Goal: Information Seeking & Learning: Learn about a topic

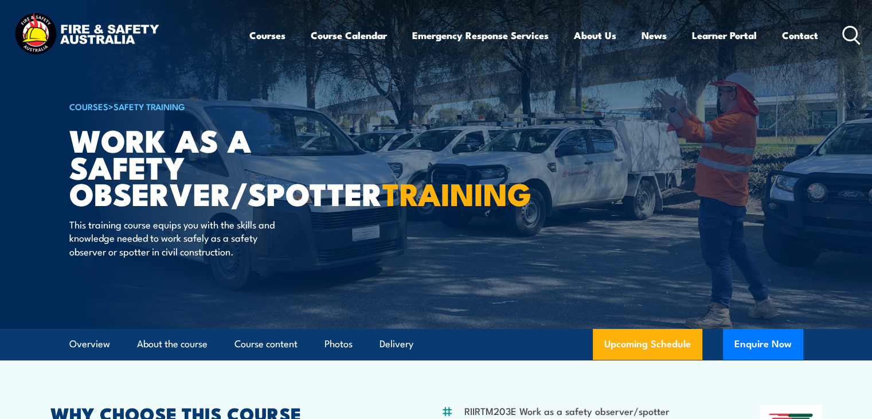
click at [816, 271] on img at bounding box center [436, 164] width 872 height 329
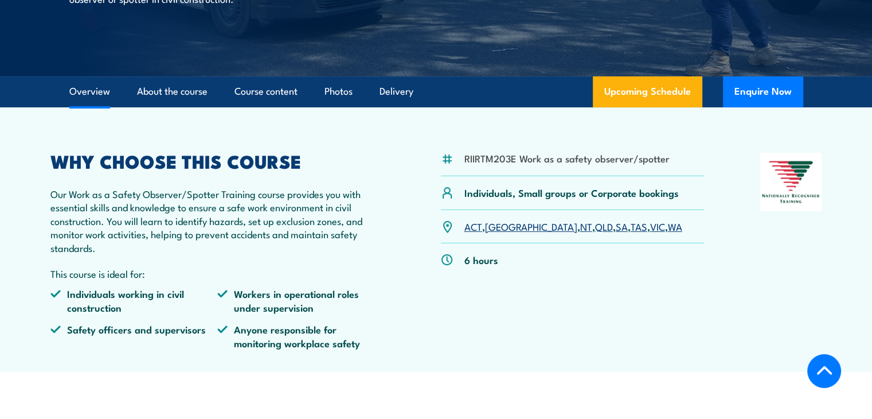
scroll to position [265, 0]
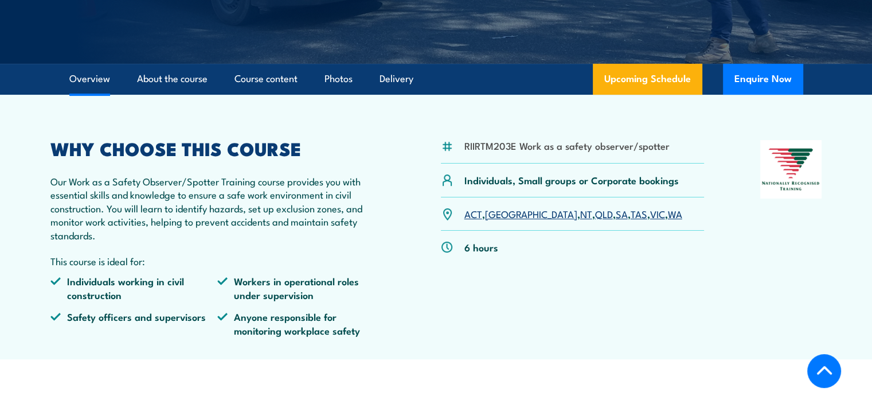
click at [784, 294] on div at bounding box center [791, 242] width 62 height 205
click at [780, 346] on article "RIIRTM203E Work as a safety observer/spotter Individuals, Small groups or Corpo…" at bounding box center [436, 227] width 803 height 264
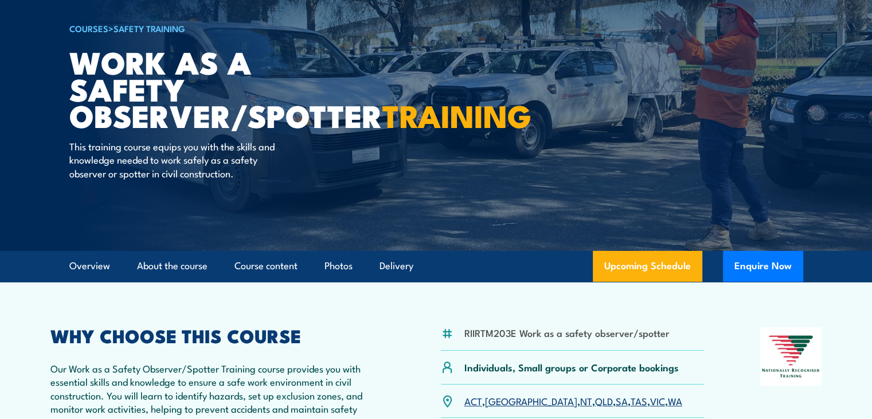
scroll to position [68, 0]
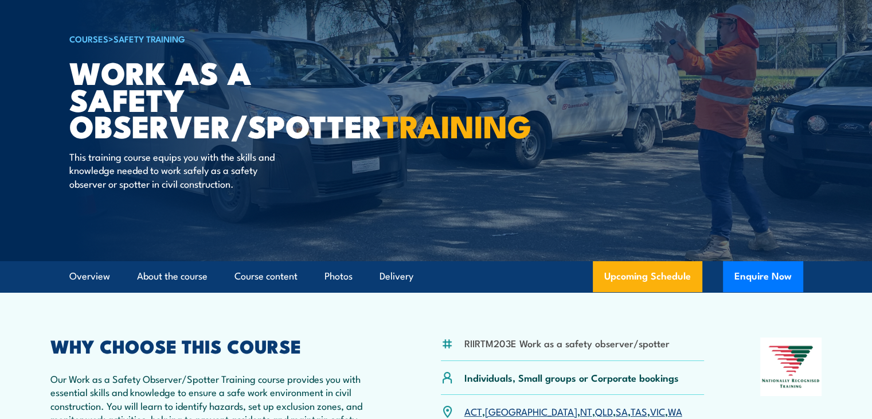
click at [842, 292] on section "RIIRTM203E Work as a safety observer/spotter Individuals, Small groups or Corpo…" at bounding box center [436, 424] width 872 height 264
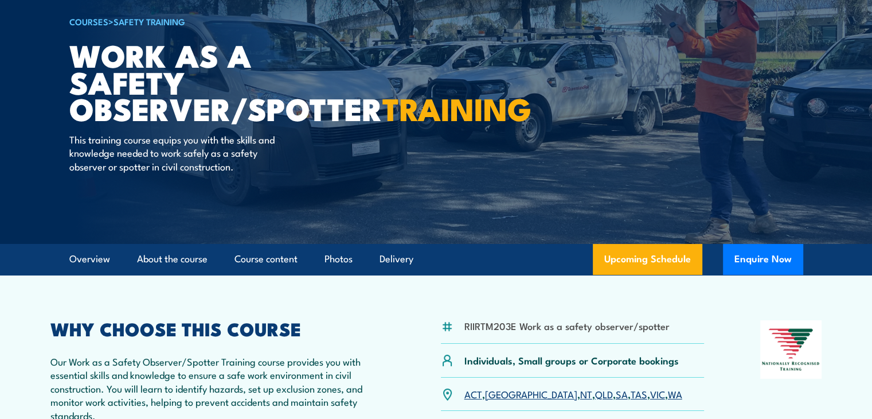
scroll to position [110, 0]
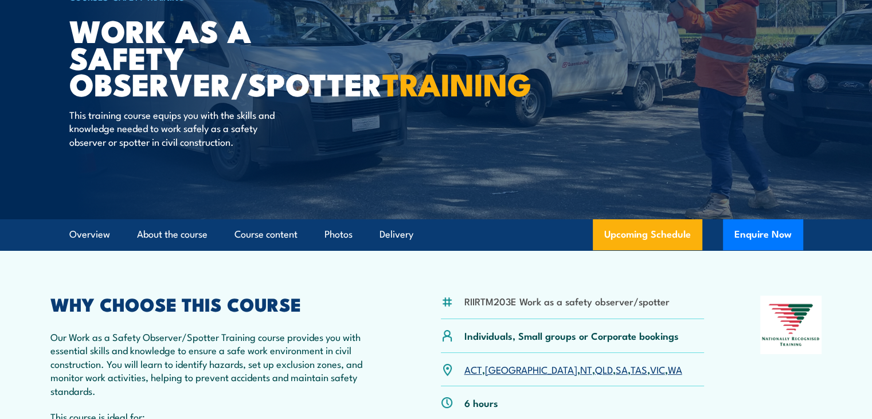
click at [749, 358] on div "RIIRTM203E Work as a safety observer/spotter Individuals, Small groups or Corpo…" at bounding box center [436, 397] width 772 height 205
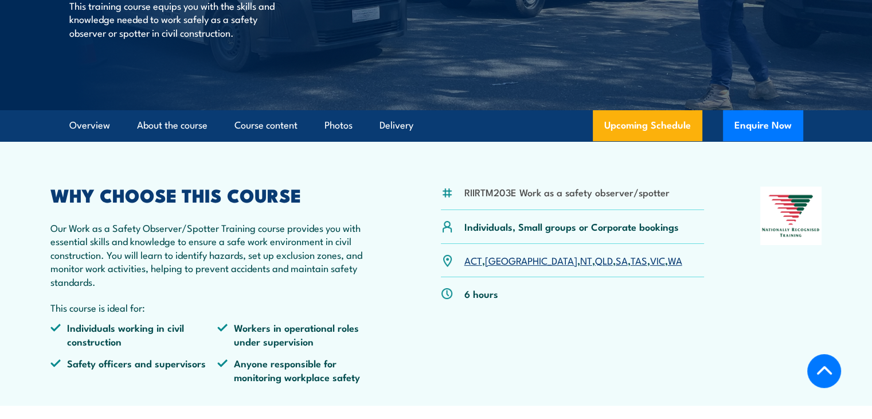
scroll to position [219, 0]
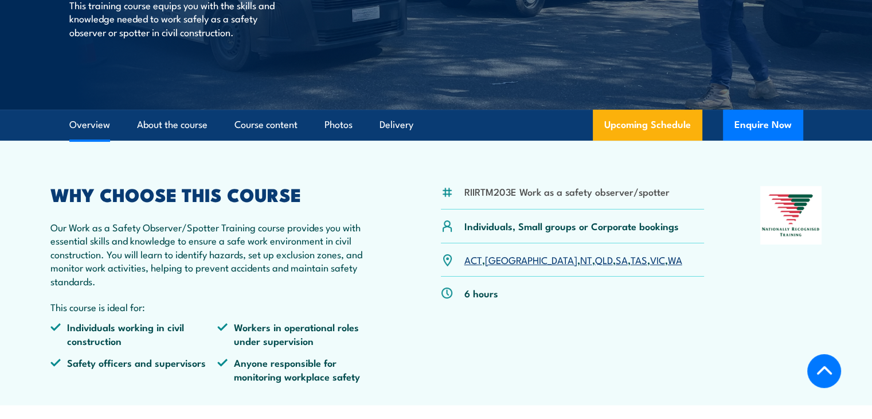
click at [814, 323] on div at bounding box center [791, 288] width 62 height 205
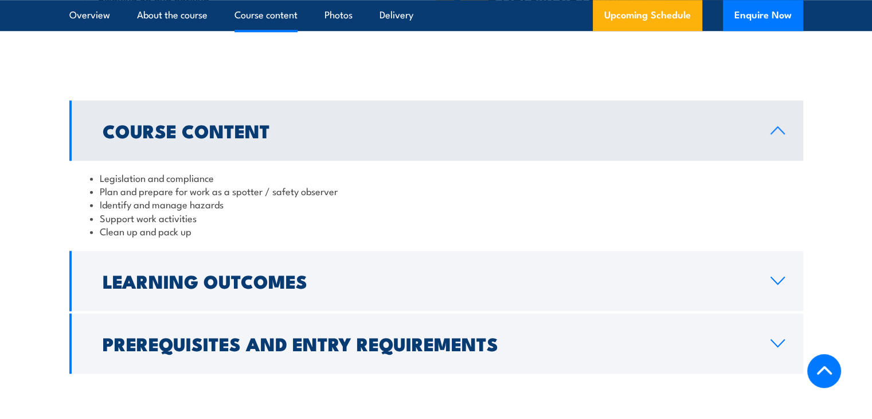
scroll to position [896, 0]
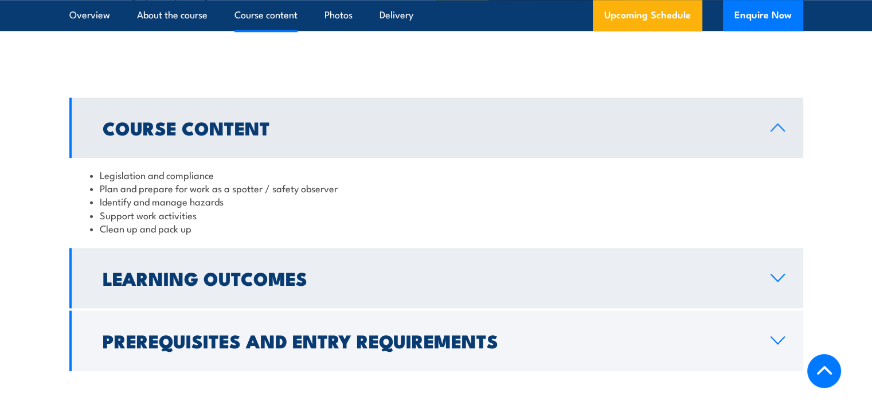
click at [780, 291] on link "Learning Outcomes" at bounding box center [436, 278] width 734 height 60
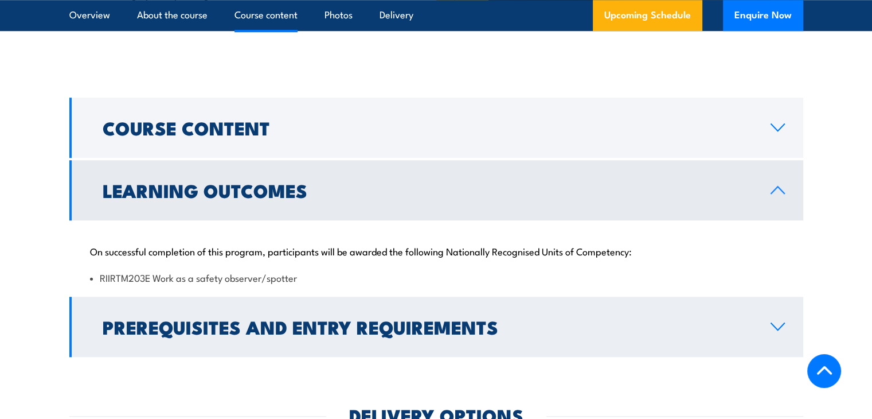
click at [775, 328] on icon at bounding box center [777, 326] width 13 height 7
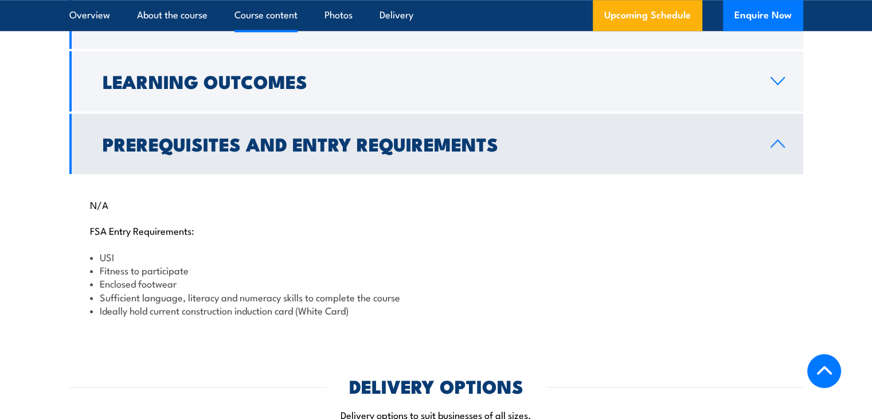
scroll to position [1007, 0]
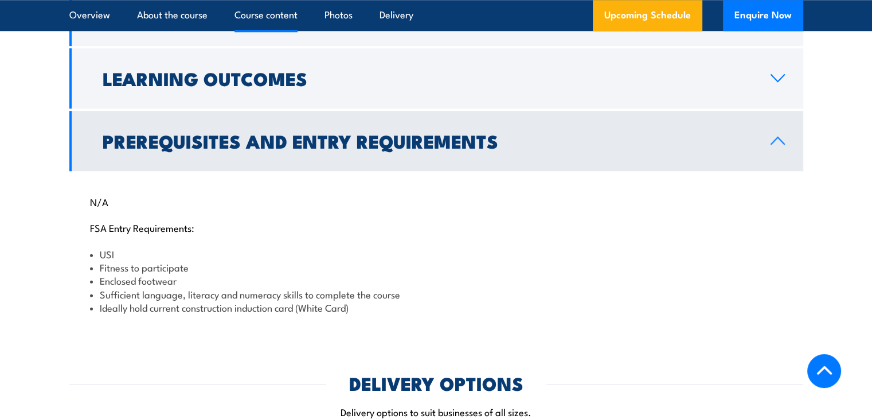
click at [801, 317] on div "N/A FSA Entry Requirements: USI Fitness to participate Enclosed footwear Suffic…" at bounding box center [436, 248] width 734 height 154
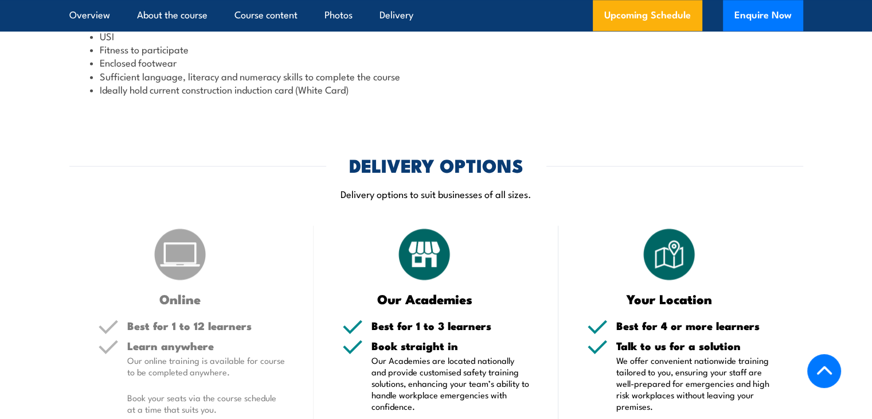
scroll to position [1245, 0]
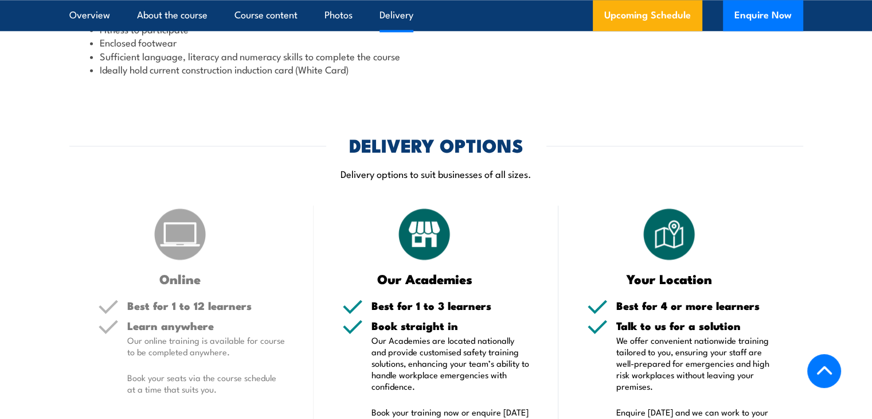
click at [815, 312] on section "DELIVERY OPTIONS Delivery options to suit businesses of all sizes. Online Best …" at bounding box center [436, 340] width 872 height 409
click at [829, 279] on section "DELIVERY OPTIONS Delivery options to suit businesses of all sizes. Online Best …" at bounding box center [436, 340] width 872 height 409
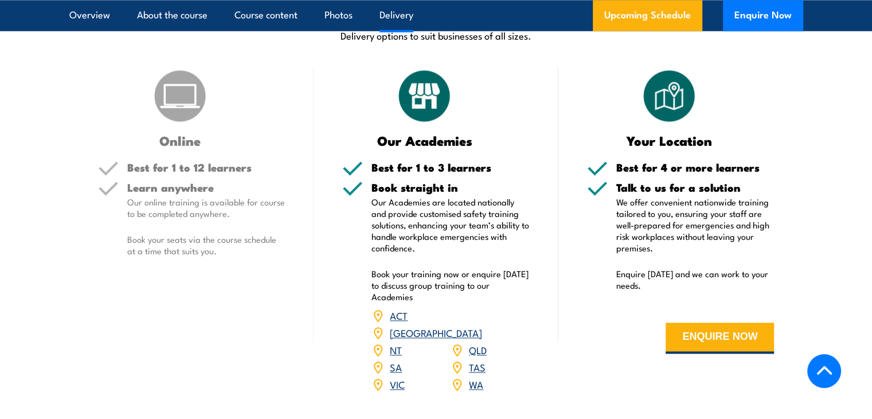
scroll to position [1384, 0]
